Goal: Transaction & Acquisition: Purchase product/service

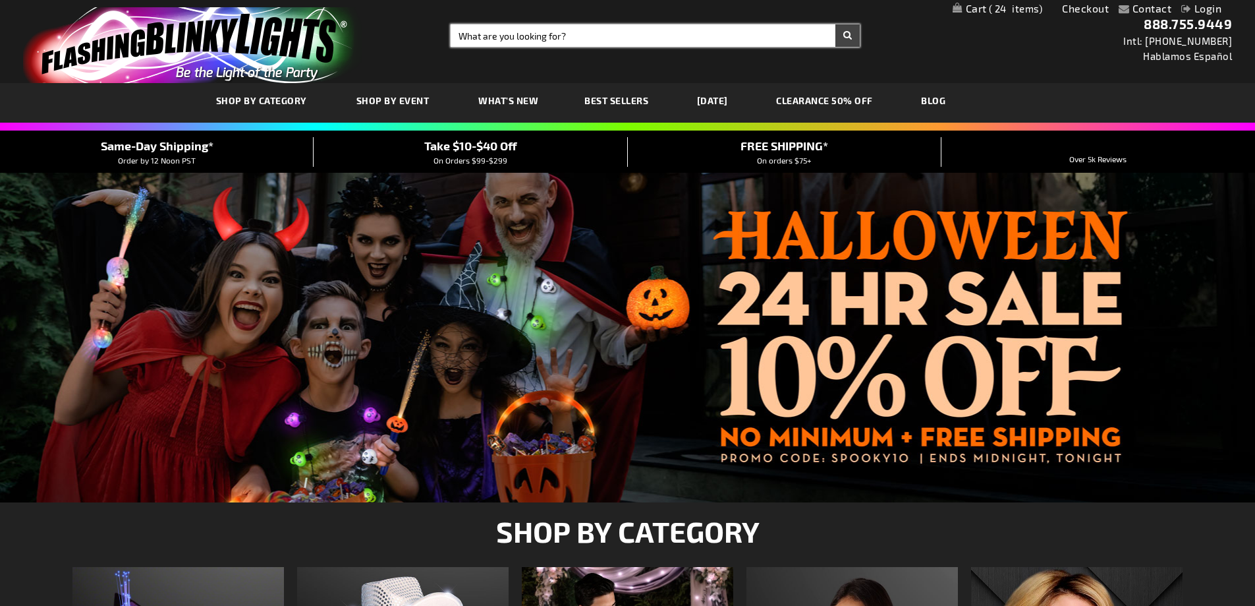
click at [470, 39] on input "Search" at bounding box center [655, 35] width 409 height 22
paste input "LED Mini Fans with Blue Handles"
type input "LED Mini Fans with Blue Handles"
click at [836, 24] on button "Search" at bounding box center [848, 35] width 24 height 22
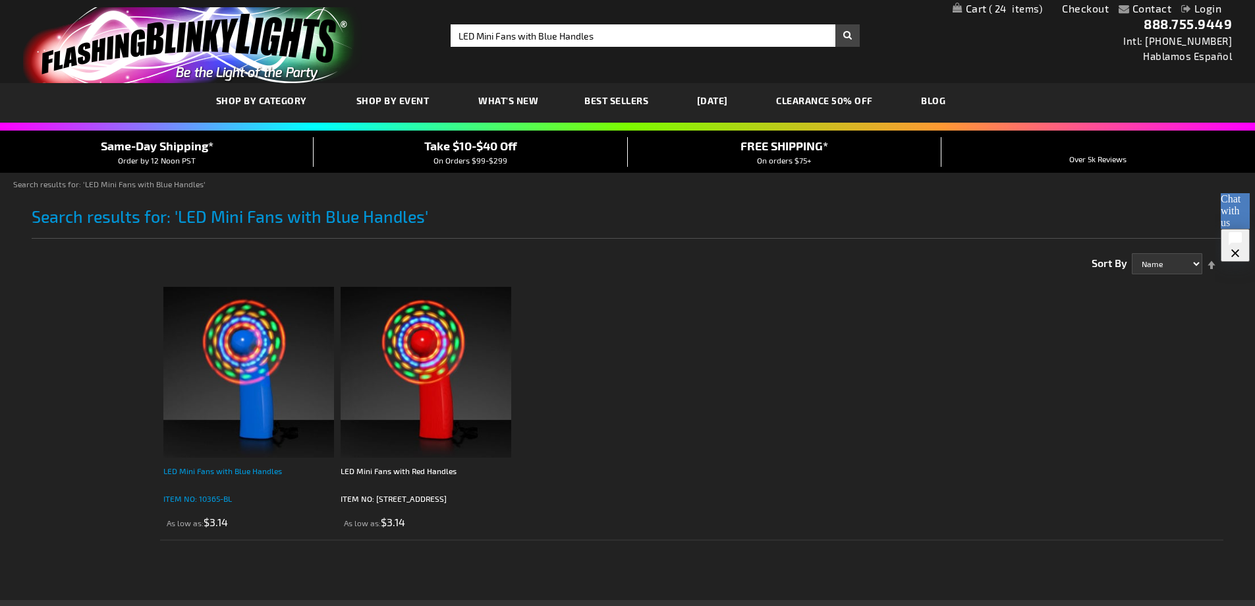
click at [233, 467] on div "LED Mini Fans with Blue Handles" at bounding box center [248, 477] width 171 height 26
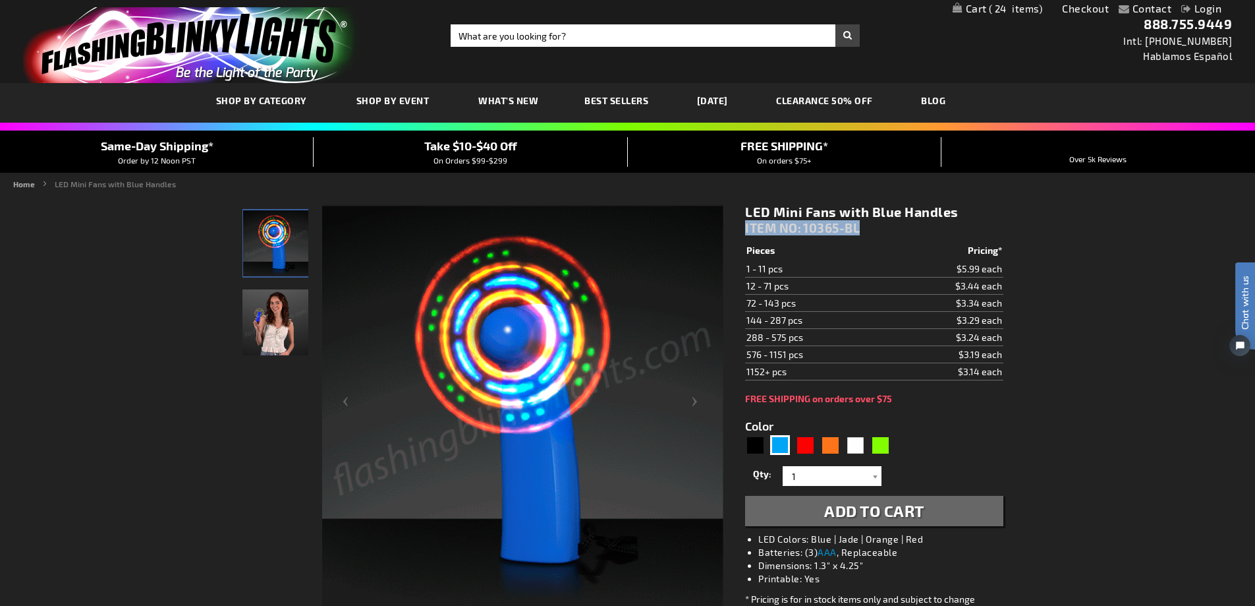
drag, startPoint x: 866, startPoint y: 224, endPoint x: 739, endPoint y: 229, distance: 127.3
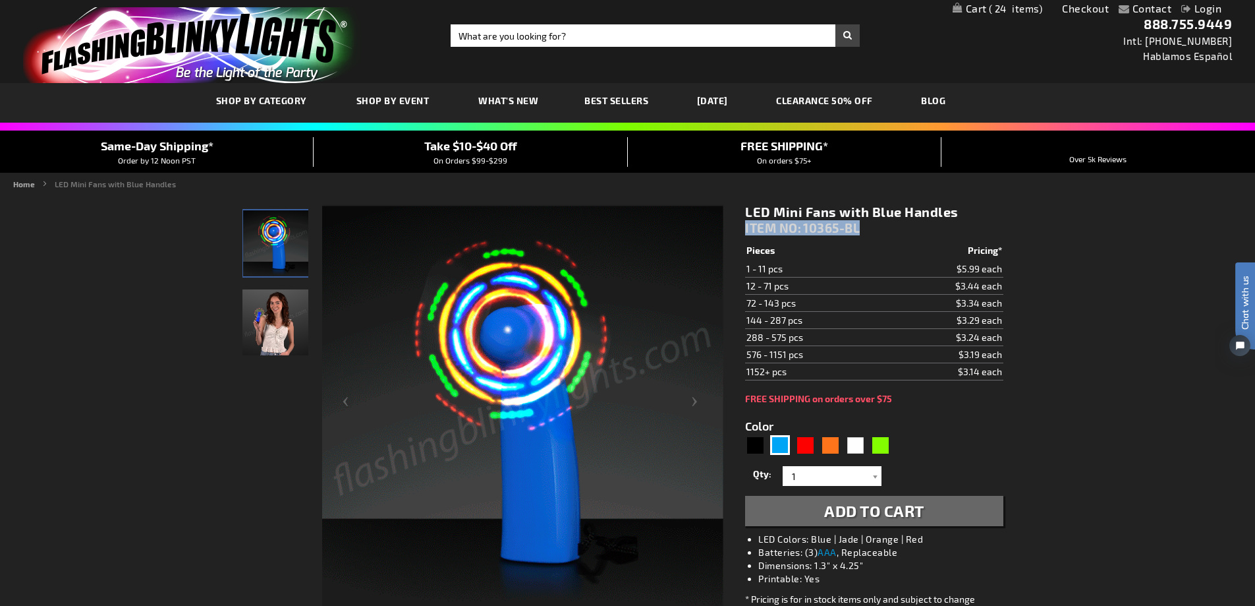
click at [739, 229] on div "LED Mini Fans with Blue Handles ITEM NO: 10365-BL $3.14 Pieces Pricing* 1 - 11 …" at bounding box center [873, 455] width 277 height 523
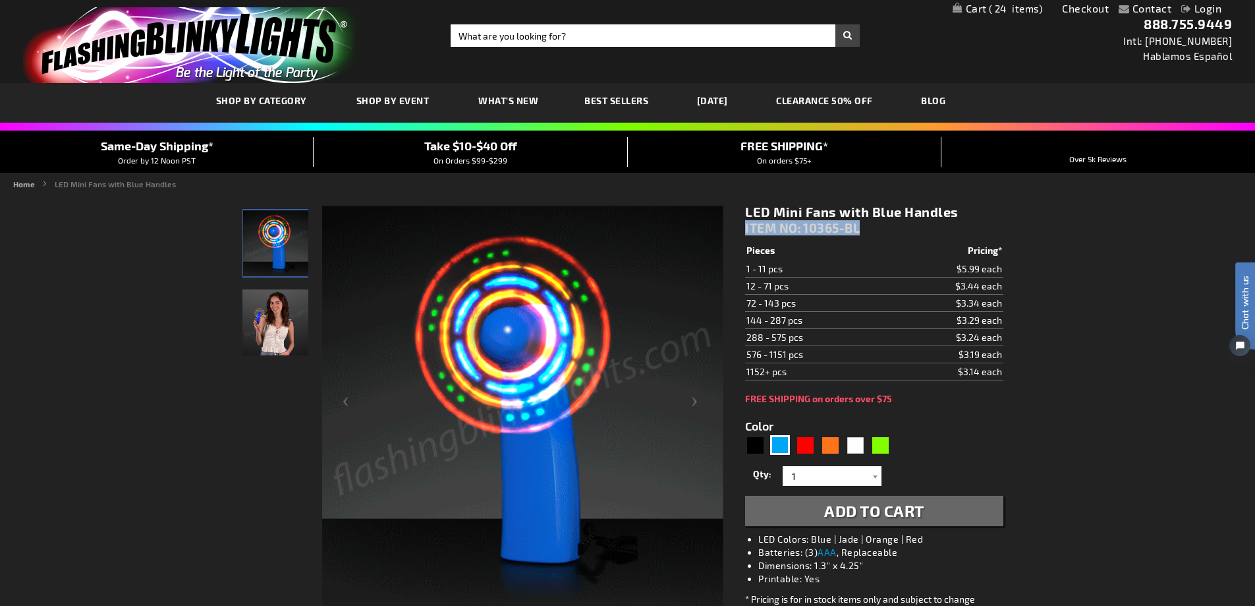
copy div "ITEM NO: 10365-BL"
